Goal: Obtain resource: Download file/media

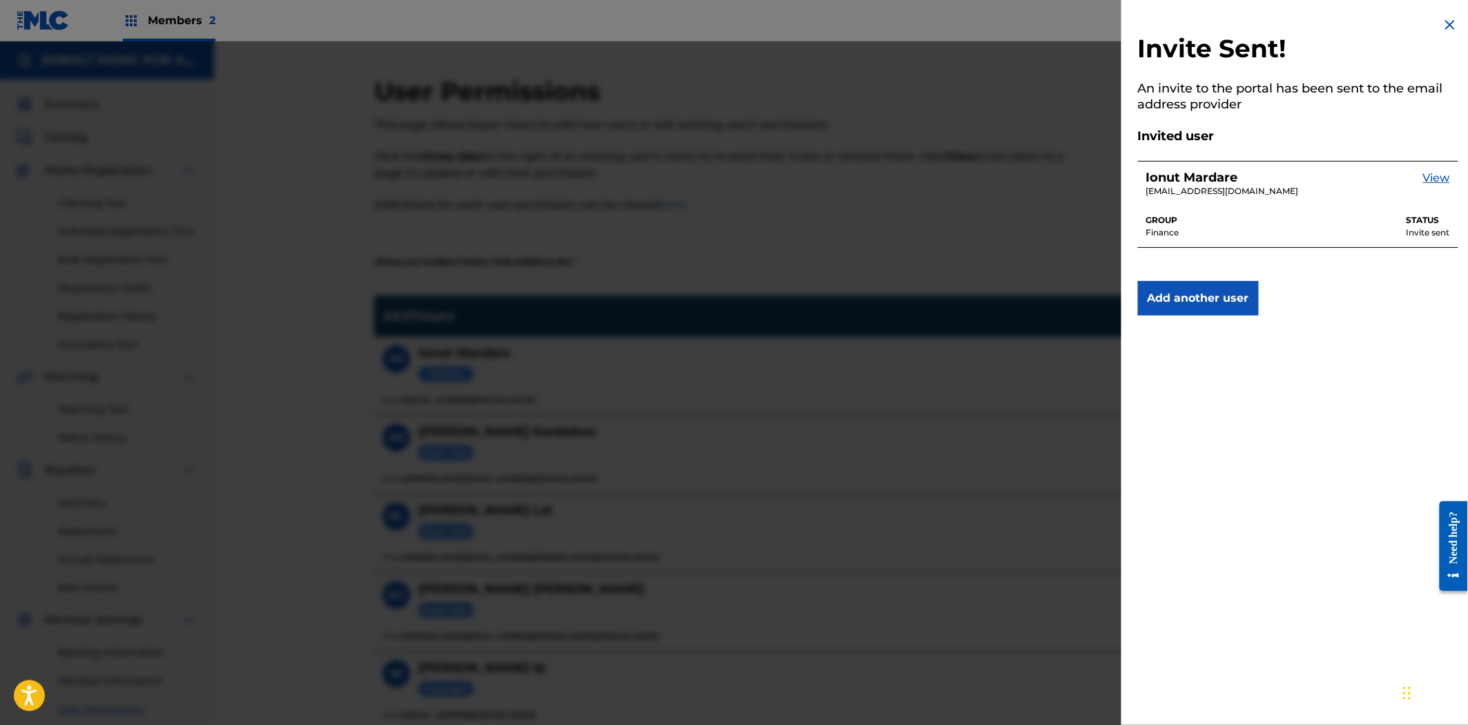
click at [1452, 28] on img at bounding box center [1449, 25] width 17 height 17
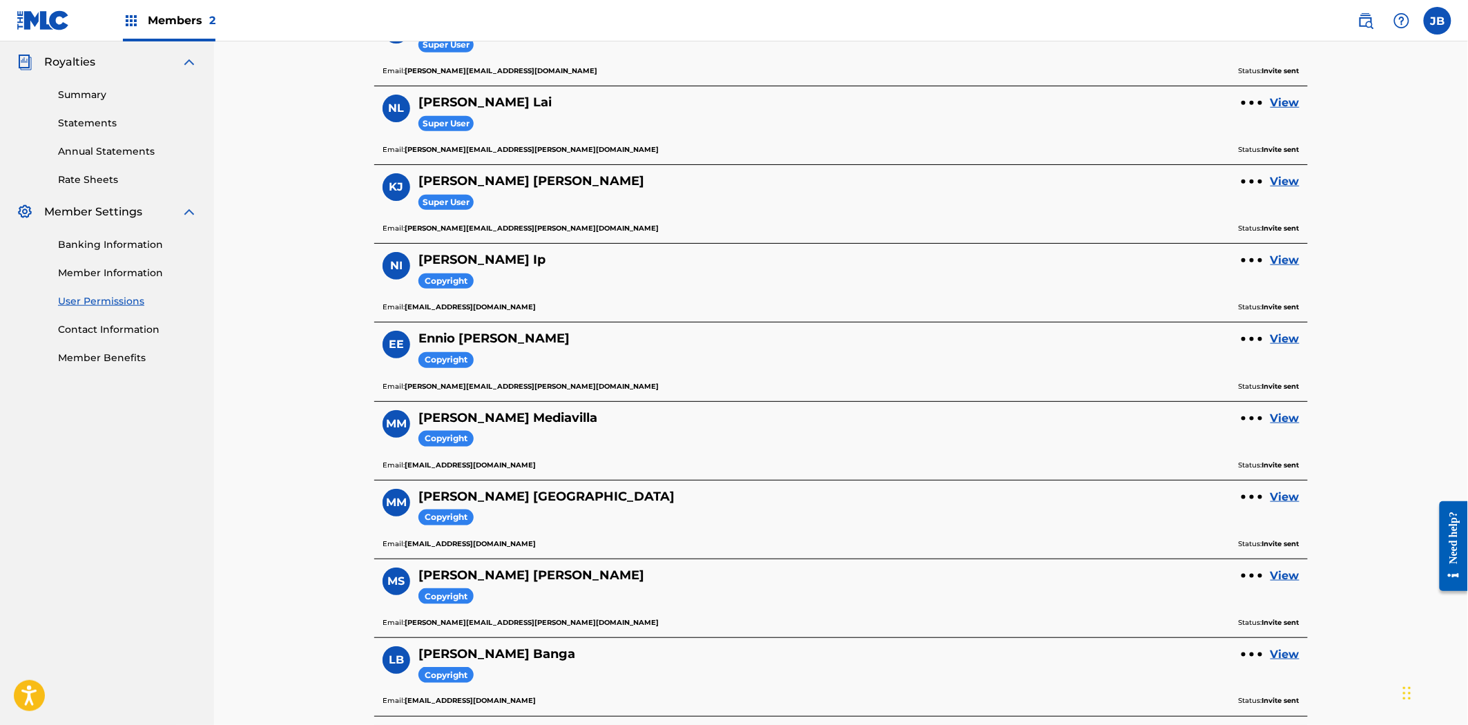
scroll to position [383, 0]
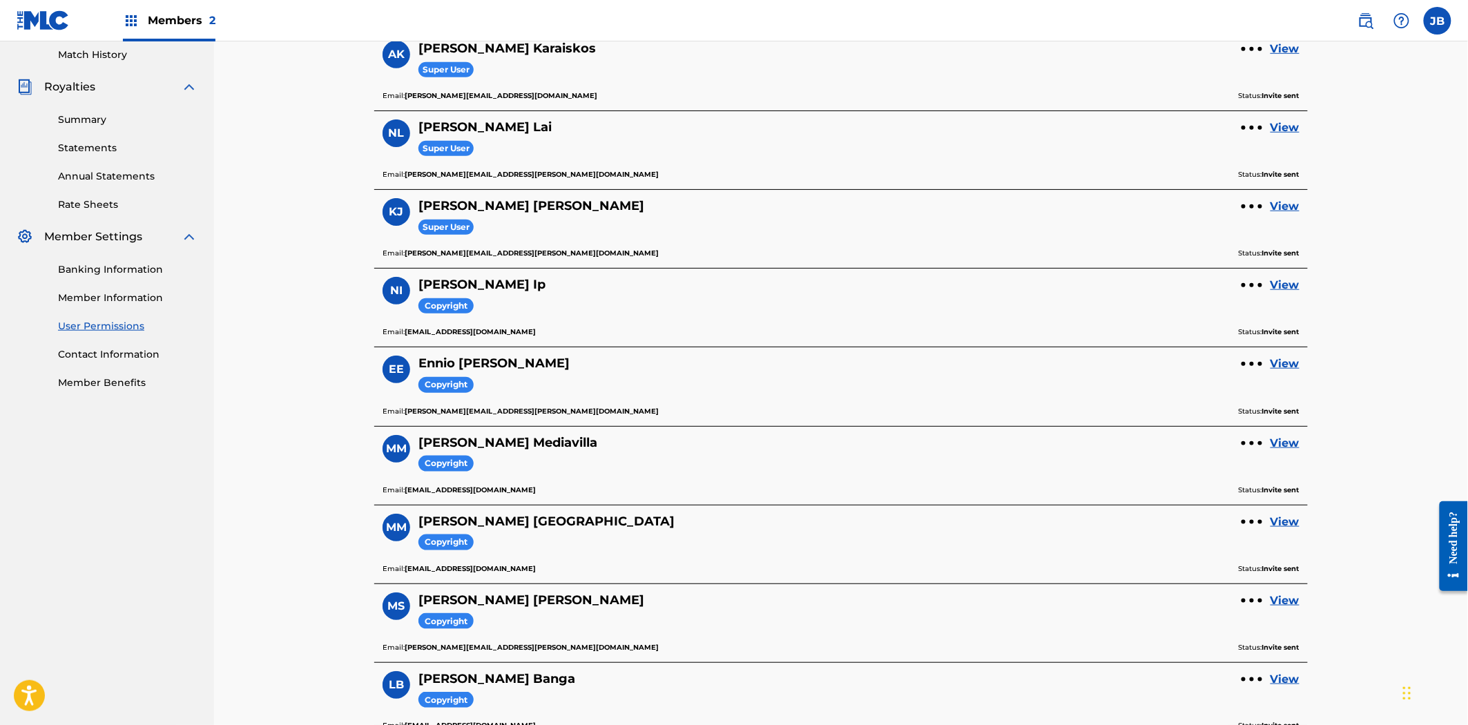
click at [91, 145] on link "Statements" at bounding box center [127, 148] width 139 height 14
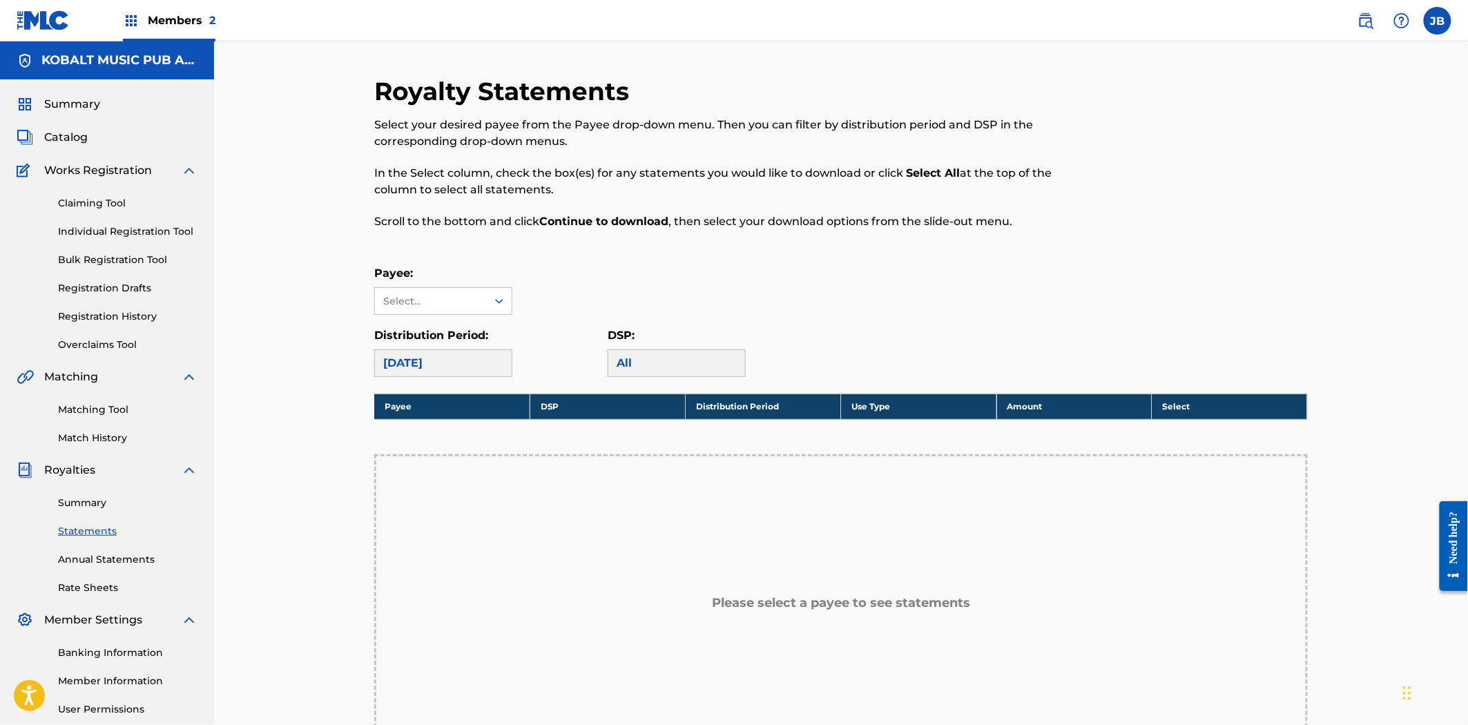
click at [447, 284] on div "Payee: Select..." at bounding box center [443, 290] width 138 height 50
click at [447, 309] on div "Select..." at bounding box center [431, 301] width 112 height 26
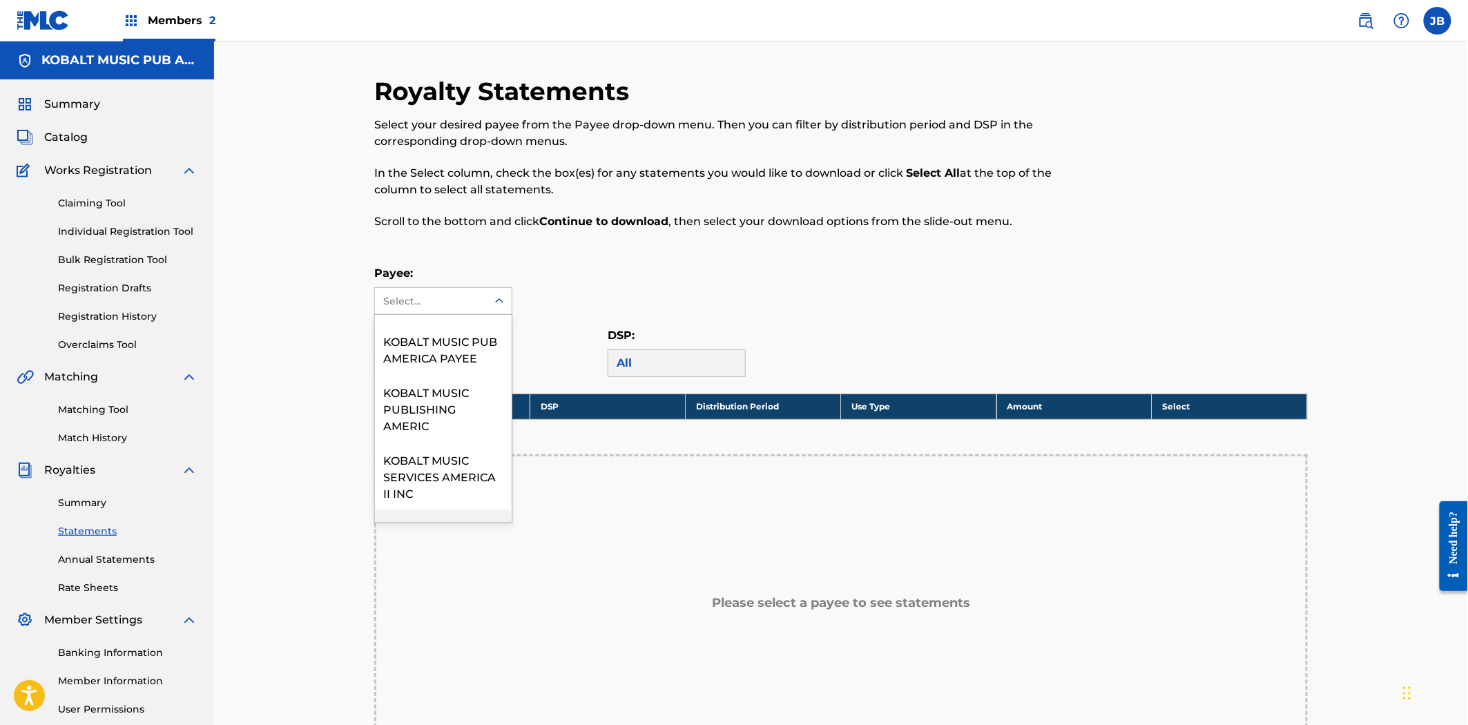
scroll to position [844, 0]
click at [439, 377] on div "KOBALT MUSIC PUB AMERICA PAYEE" at bounding box center [443, 351] width 137 height 51
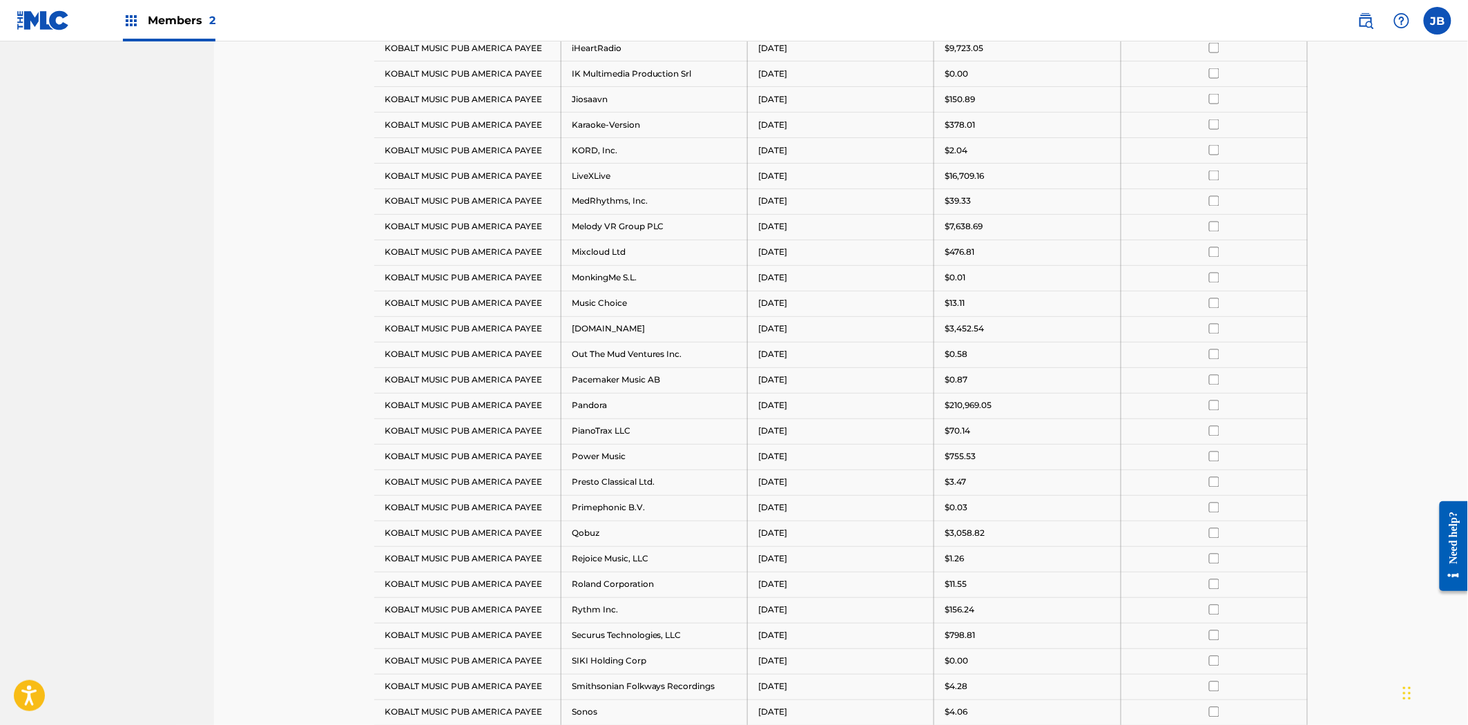
scroll to position [1227, 0]
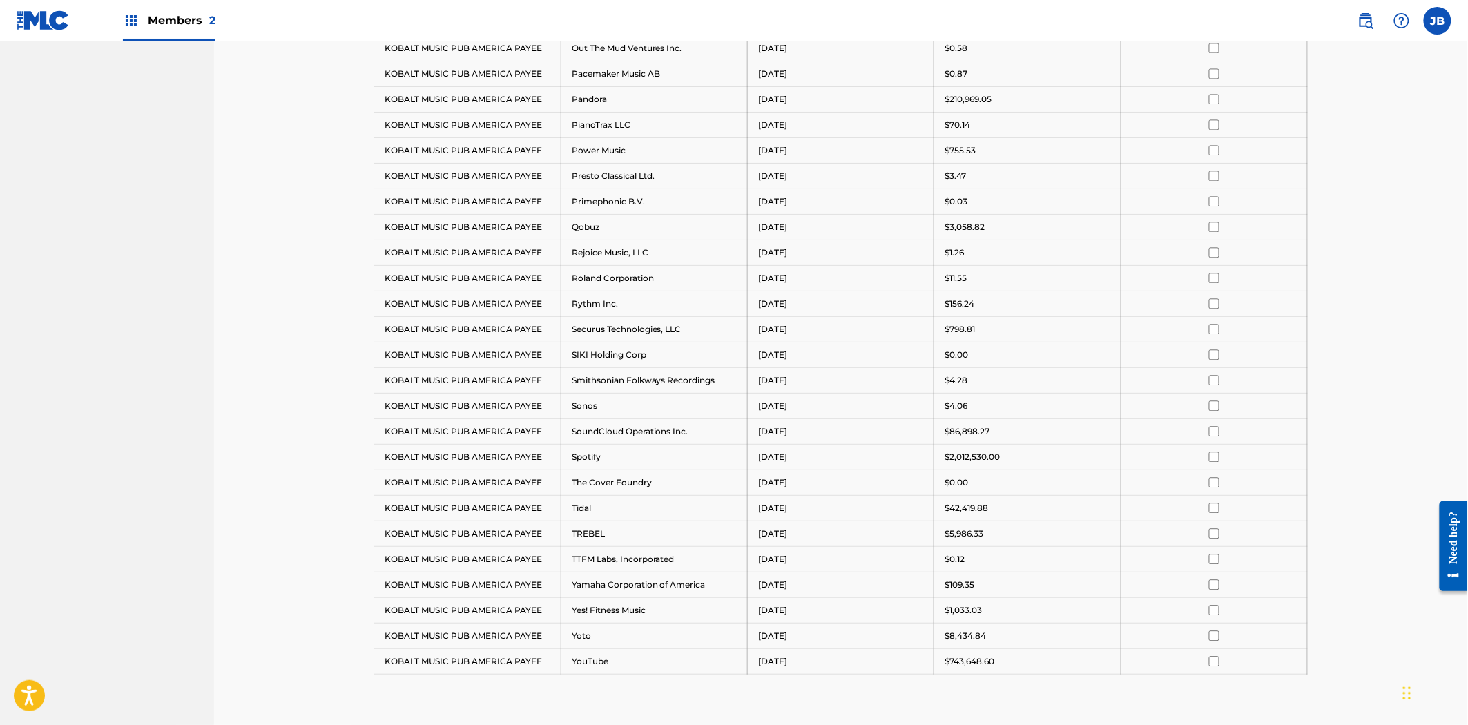
click at [1212, 456] on input "checkbox" at bounding box center [1214, 456] width 10 height 10
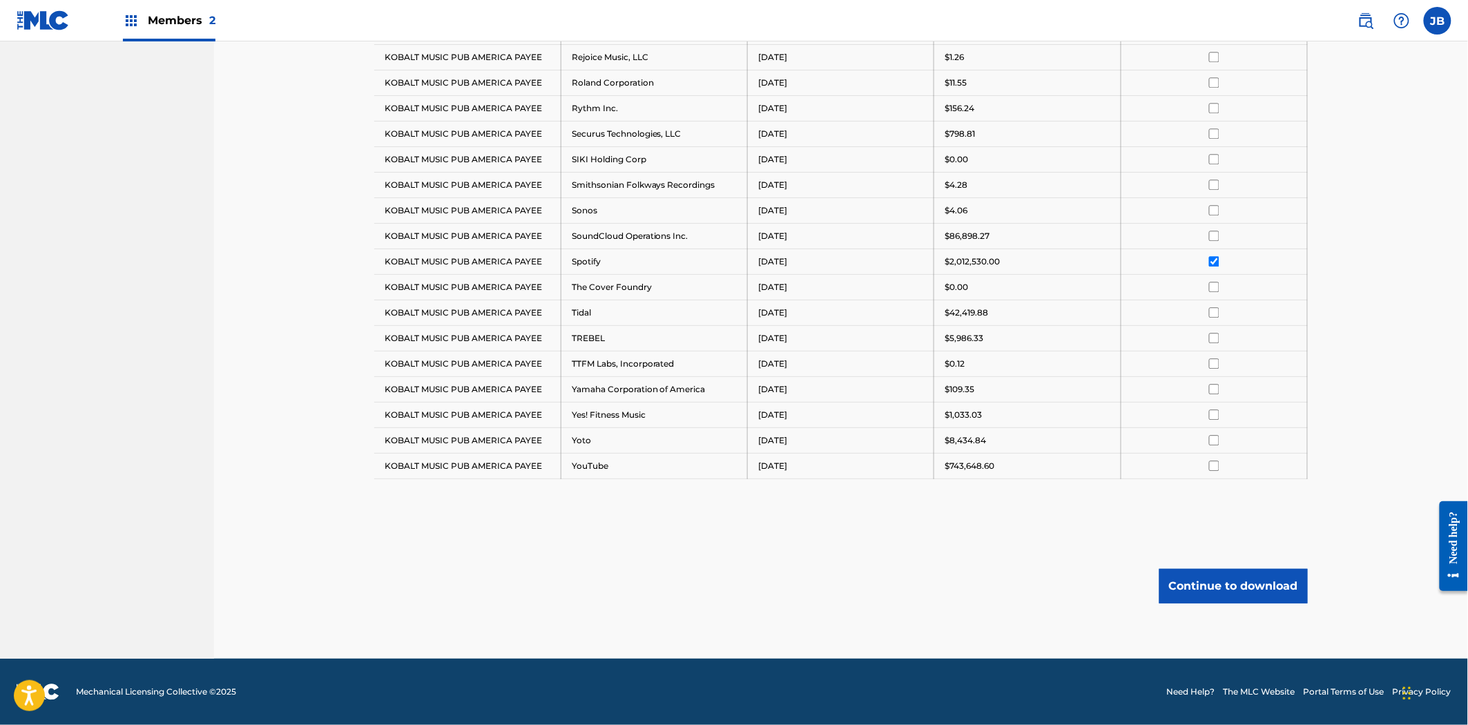
scroll to position [1425, 0]
click at [1243, 602] on button "Continue to download" at bounding box center [1233, 586] width 148 height 35
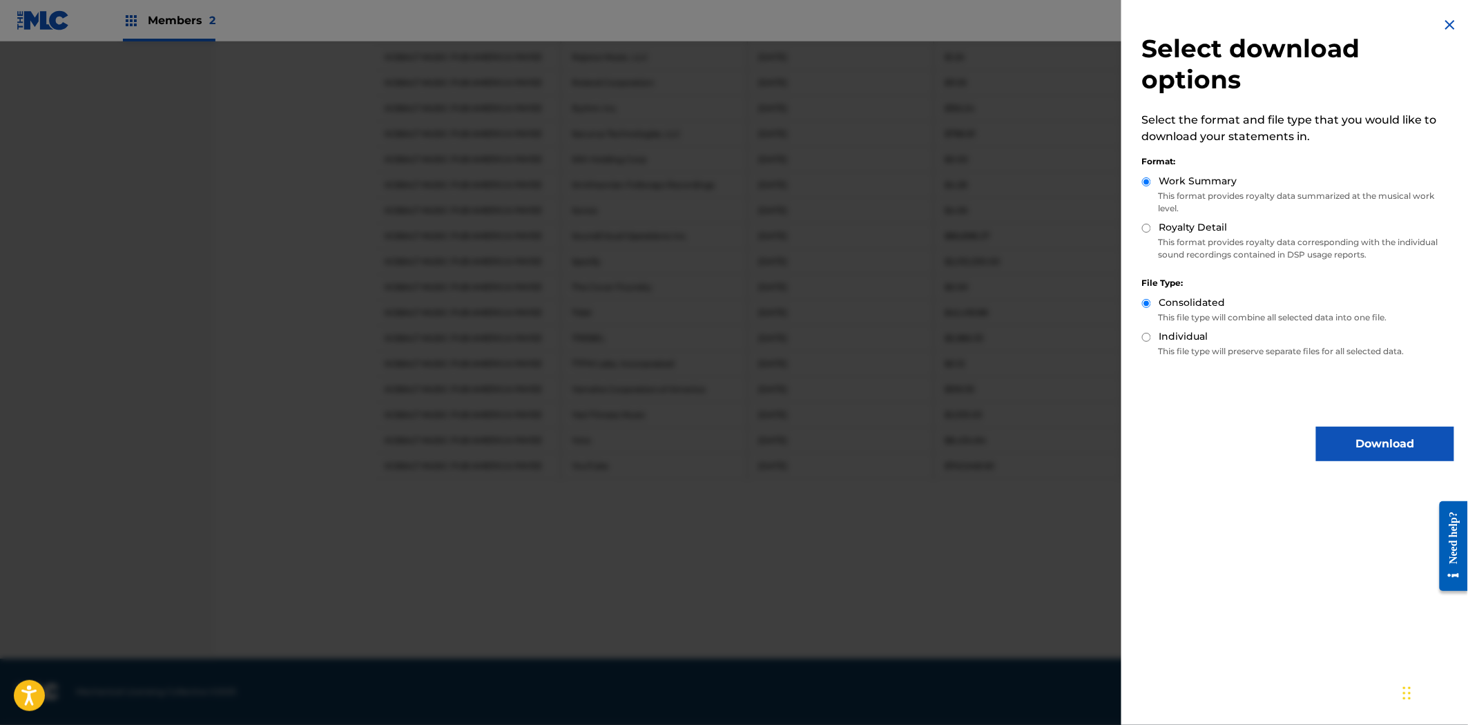
click at [1347, 434] on button "Download" at bounding box center [1385, 444] width 138 height 35
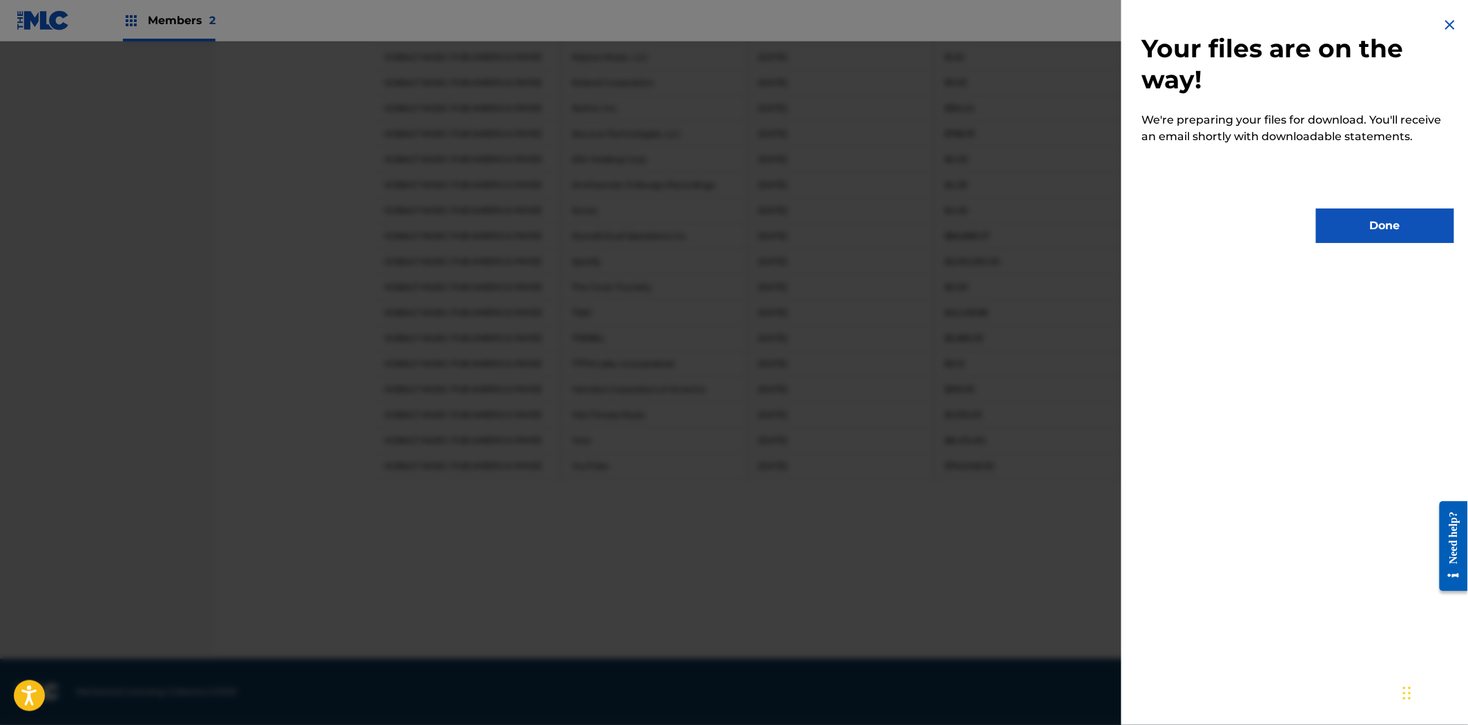
click at [1368, 231] on button "Done" at bounding box center [1385, 225] width 138 height 35
